Goal: Task Accomplishment & Management: Use online tool/utility

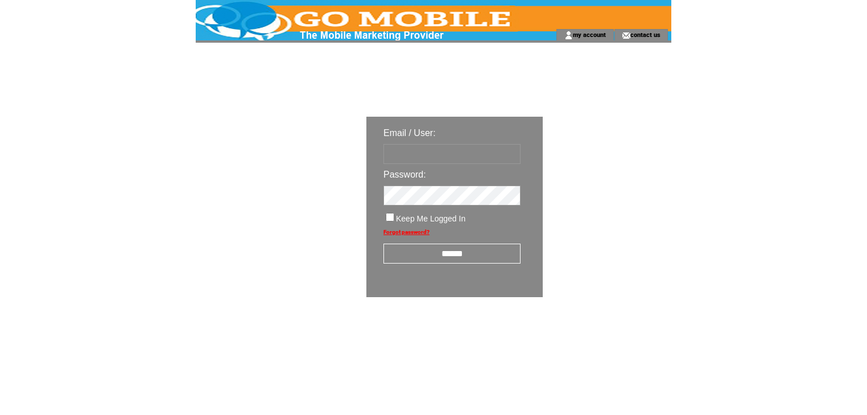
type input "********"
click at [448, 259] on input "******" at bounding box center [451, 253] width 137 height 20
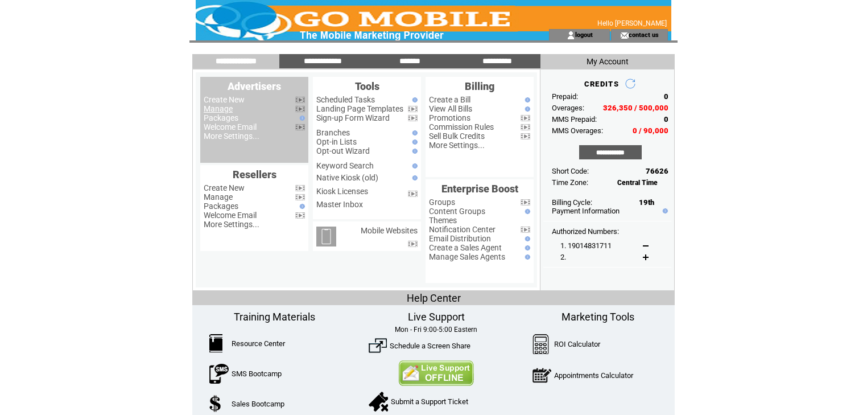
click at [217, 111] on link "Manage" at bounding box center [218, 108] width 29 height 9
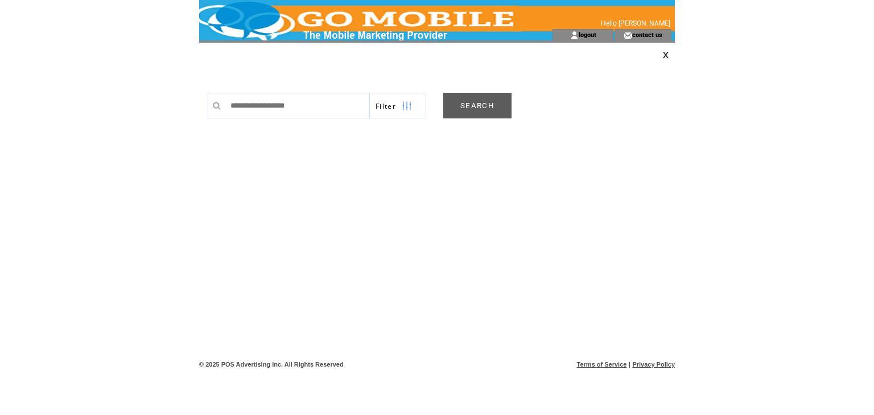
click at [476, 111] on link "SEARCH" at bounding box center [477, 106] width 68 height 26
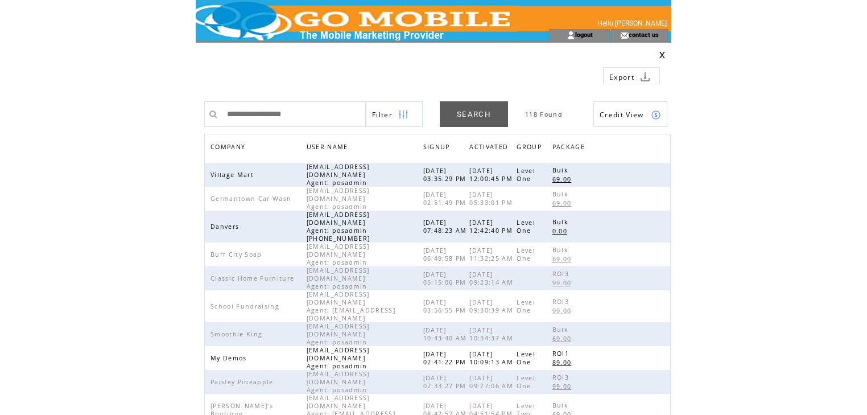
click at [225, 148] on span "COMPANY" at bounding box center [229, 148] width 38 height 16
click at [658, 222] on link at bounding box center [656, 227] width 10 height 10
click at [227, 222] on span "Danvers" at bounding box center [225, 226] width 31 height 8
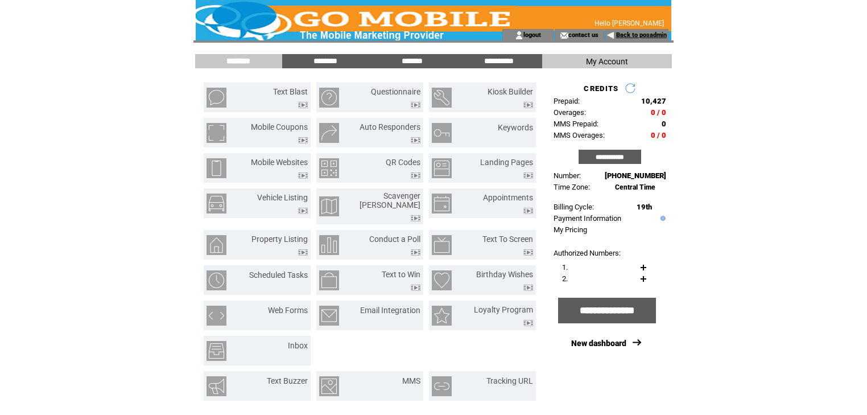
click at [633, 34] on link "Back to posadmin" at bounding box center [641, 34] width 51 height 7
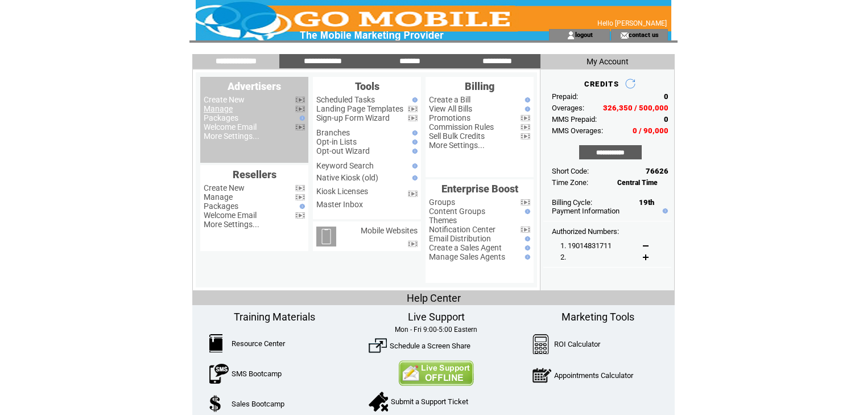
click at [221, 111] on link "Manage" at bounding box center [218, 108] width 29 height 9
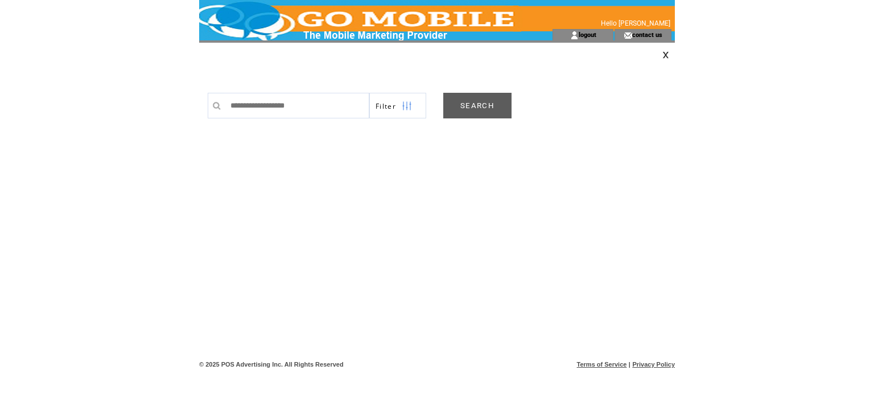
click at [487, 105] on link "SEARCH" at bounding box center [477, 106] width 68 height 26
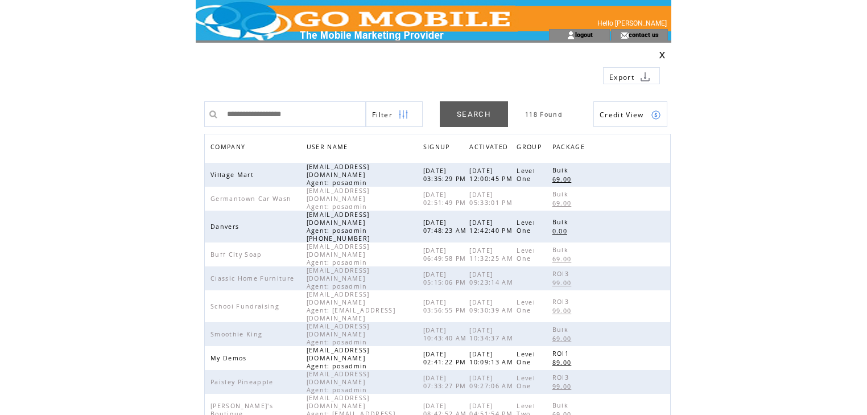
click at [234, 147] on span "COMPANY" at bounding box center [229, 148] width 38 height 16
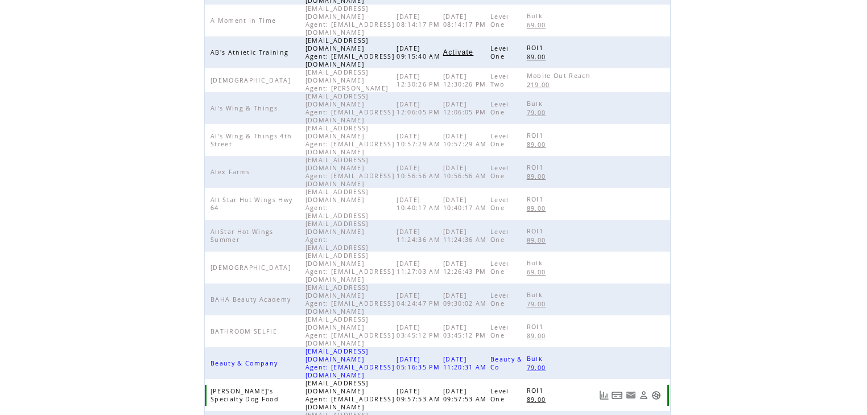
scroll to position [263, 0]
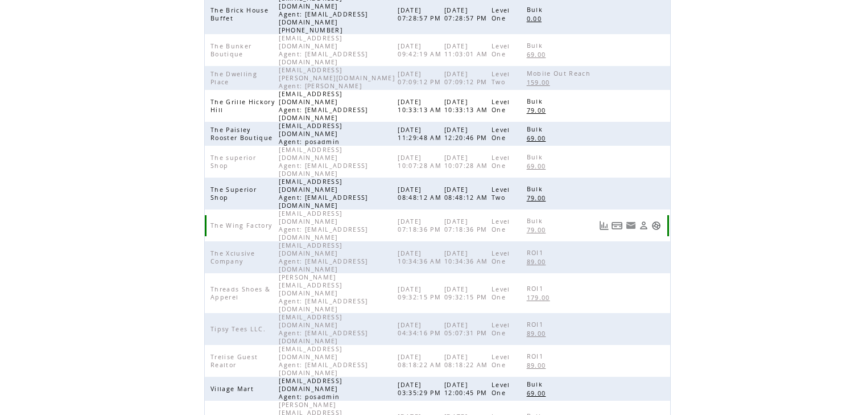
scroll to position [134, 0]
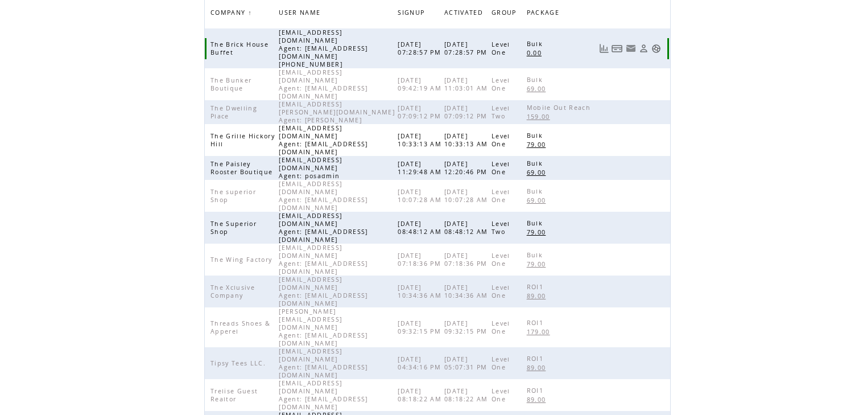
click at [653, 44] on link at bounding box center [656, 49] width 10 height 10
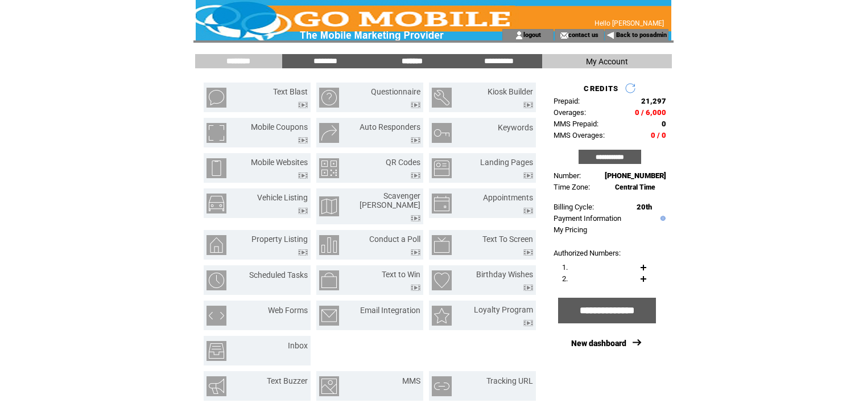
click at [407, 65] on input "*******" at bounding box center [411, 61] width 85 height 10
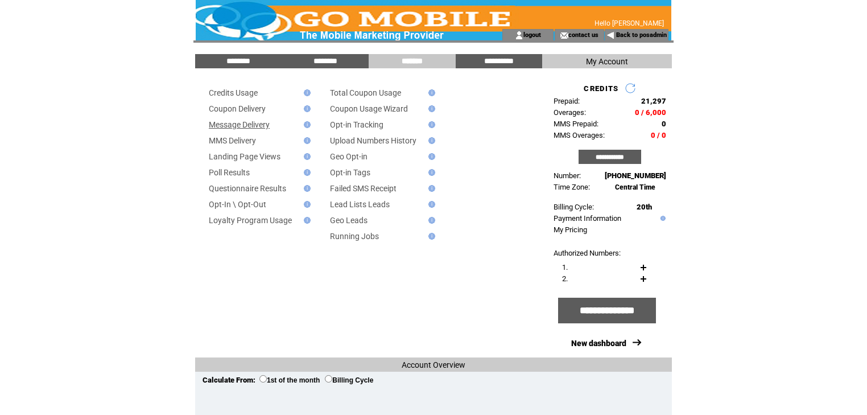
click at [242, 125] on link "Message Delivery" at bounding box center [239, 124] width 61 height 9
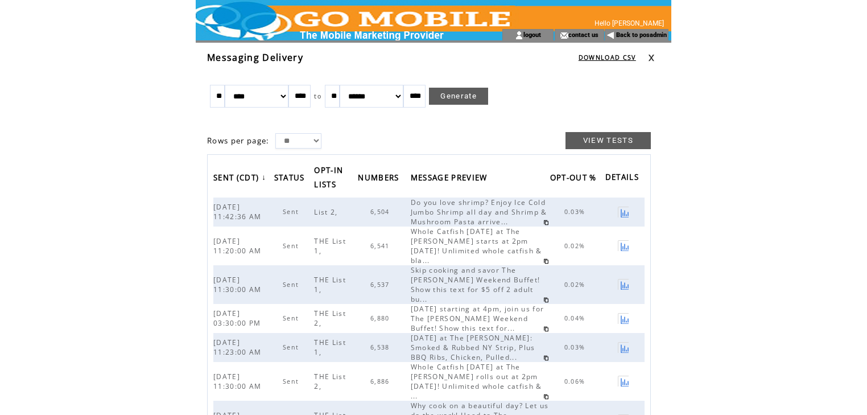
click at [651, 59] on link at bounding box center [651, 57] width 7 height 7
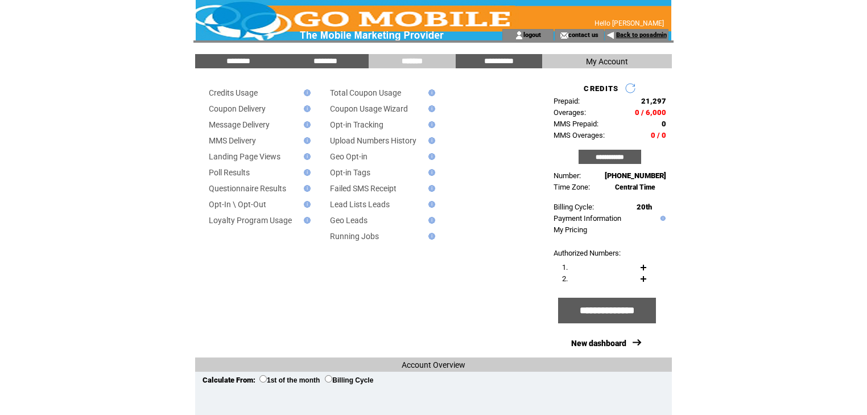
click at [633, 34] on link "Back to posadmin" at bounding box center [641, 34] width 51 height 7
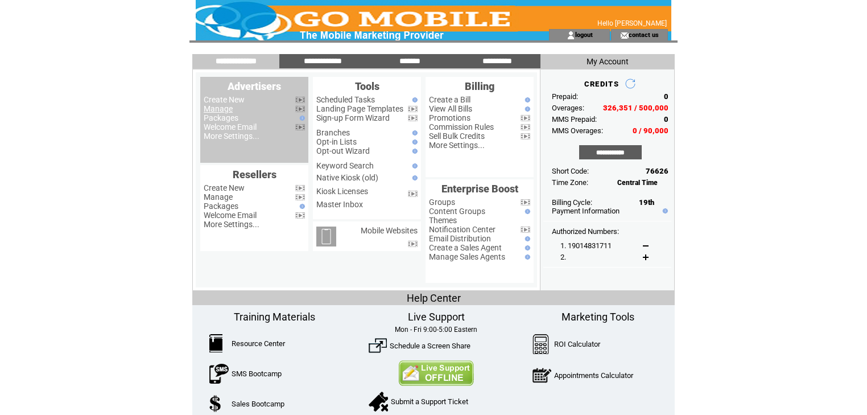
click at [212, 109] on link "Manage" at bounding box center [218, 108] width 29 height 9
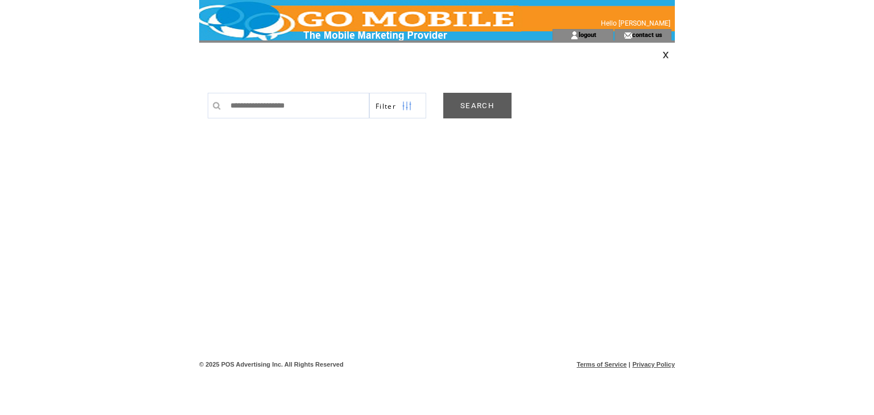
click at [461, 104] on link "SEARCH" at bounding box center [477, 106] width 68 height 26
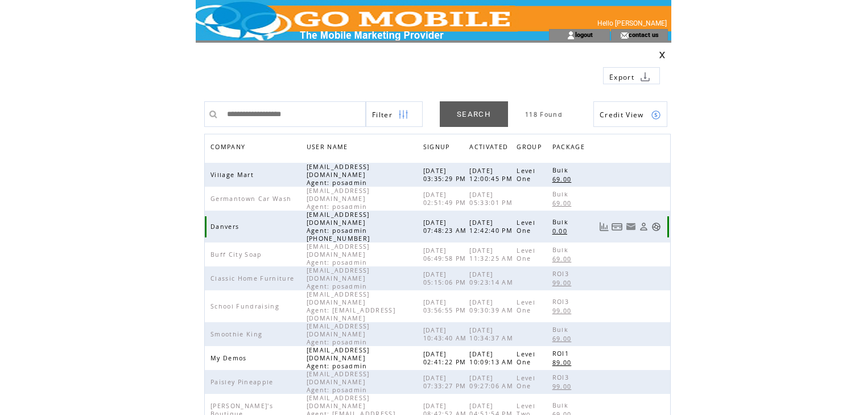
click at [656, 222] on link at bounding box center [656, 227] width 10 height 10
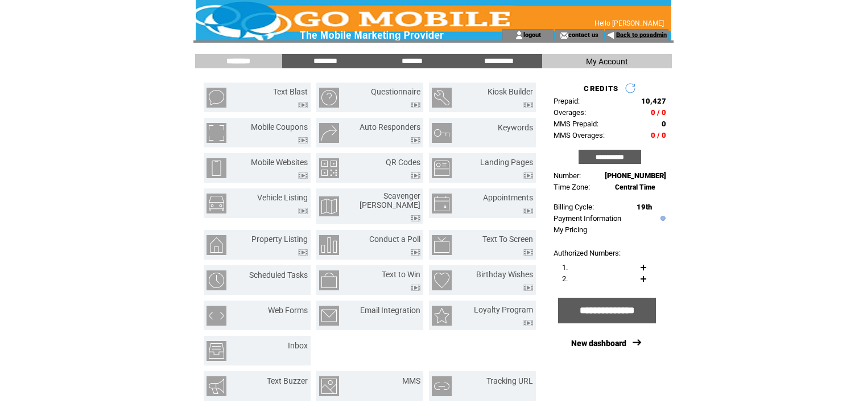
click at [637, 35] on link "Back to posadmin" at bounding box center [641, 34] width 51 height 7
